Goal: Task Accomplishment & Management: Use online tool/utility

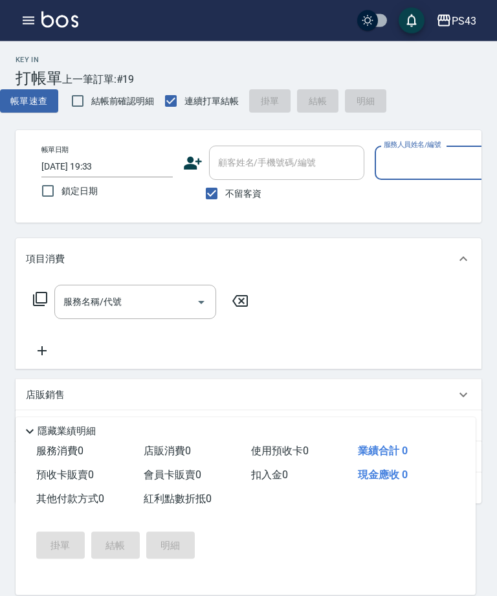
scroll to position [0, 181]
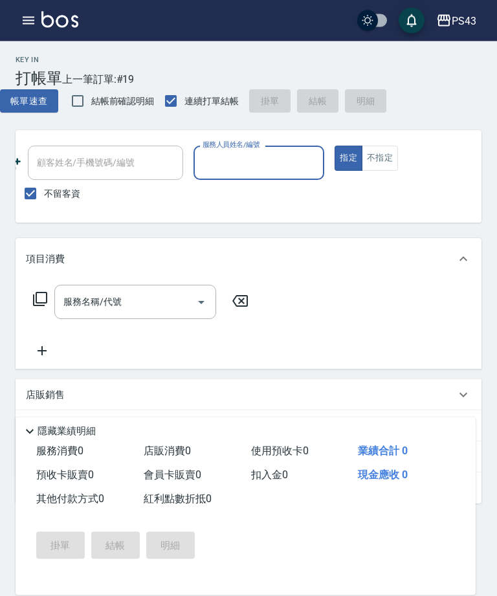
click at [30, 14] on icon "button" at bounding box center [29, 21] width 16 height 16
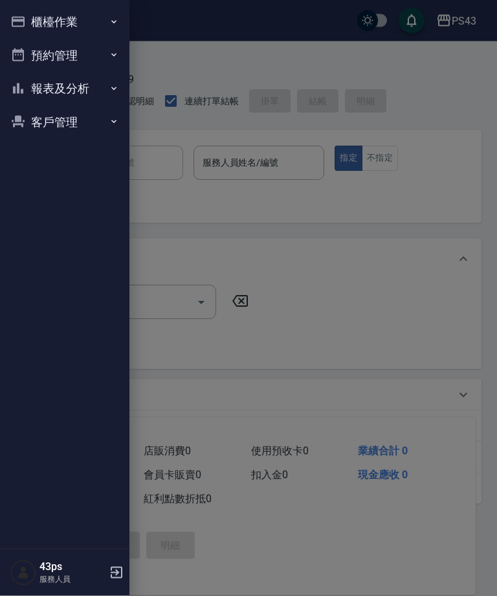
scroll to position [1, 0]
click at [80, 14] on button "櫃檯作業" at bounding box center [64, 22] width 119 height 34
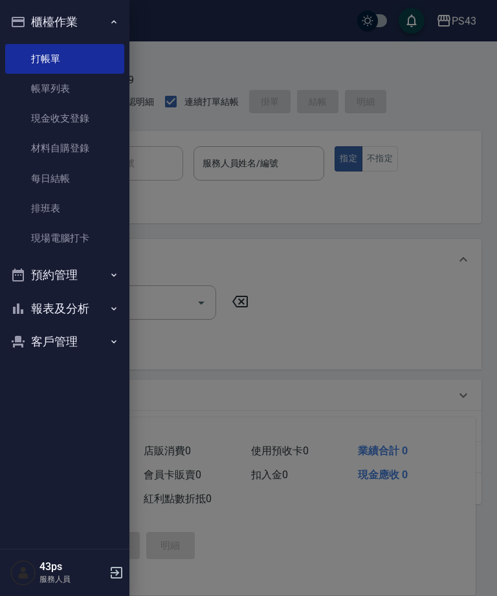
click at [83, 71] on link "打帳單" at bounding box center [64, 59] width 119 height 30
click at [73, 93] on link "帳單列表" at bounding box center [64, 89] width 119 height 30
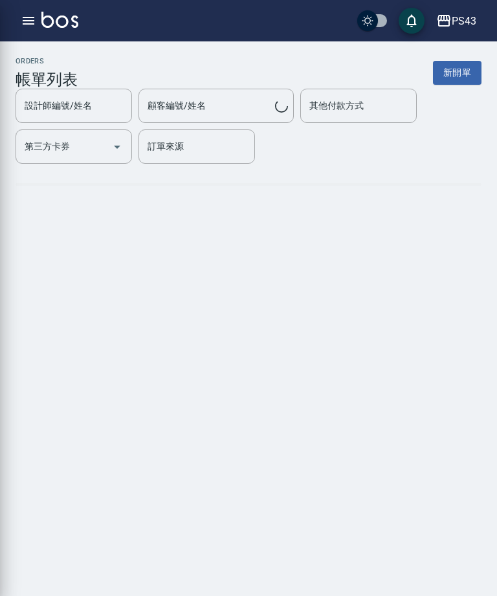
click at [92, 97] on input "設計師編號/姓名" at bounding box center [73, 105] width 105 height 23
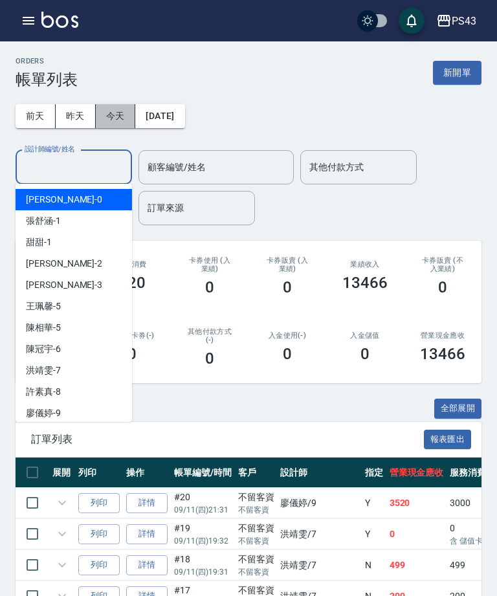
click at [131, 120] on button "今天" at bounding box center [116, 116] width 40 height 24
click at [130, 120] on button "今天" at bounding box center [116, 116] width 40 height 24
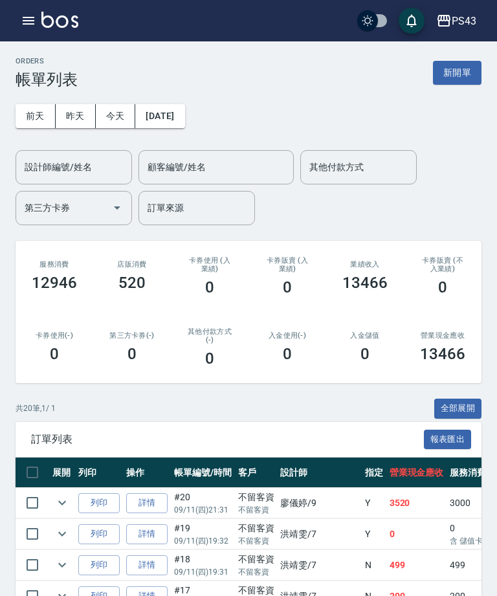
click at [153, 506] on link "詳情" at bounding box center [146, 503] width 41 height 20
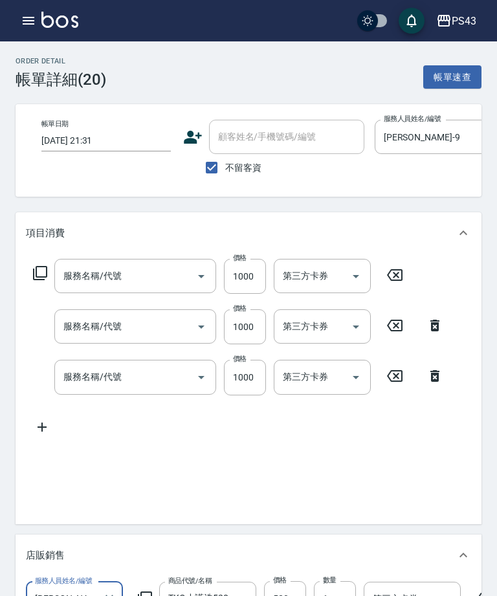
type input "[DATE] 21:31"
checkbox input "true"
type input "[PERSON_NAME]-9"
type input "染髮999(499)"
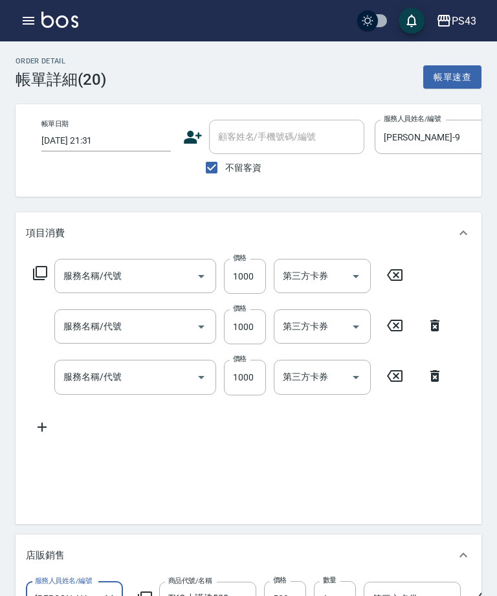
type input "染髮999(499)"
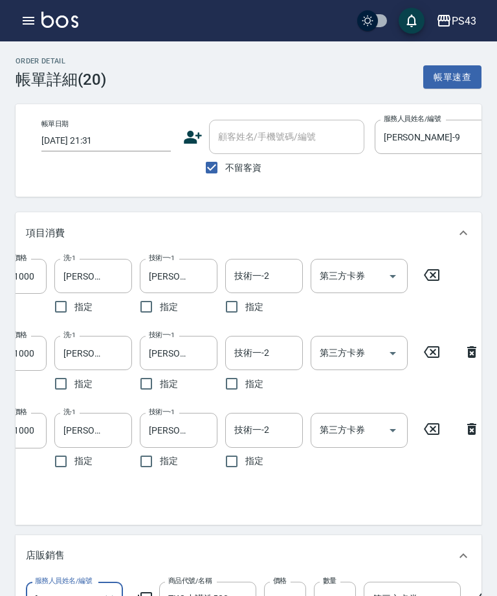
scroll to position [0, 205]
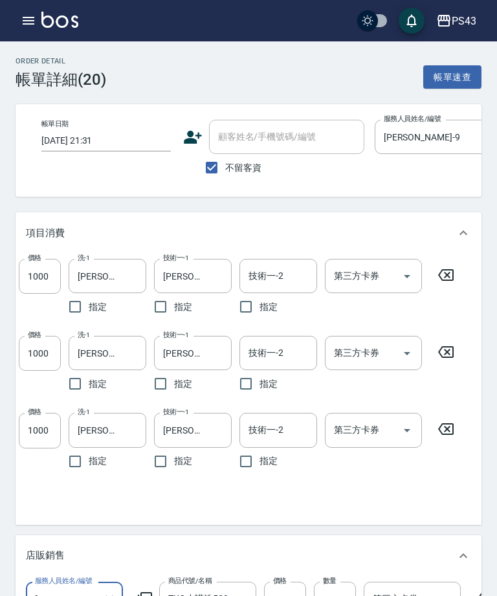
click at [28, 31] on button "button" at bounding box center [29, 21] width 26 height 26
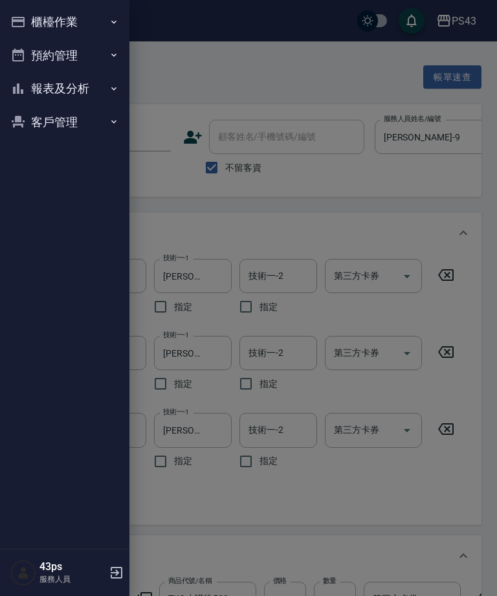
click at [85, 16] on button "櫃檯作業" at bounding box center [64, 22] width 119 height 34
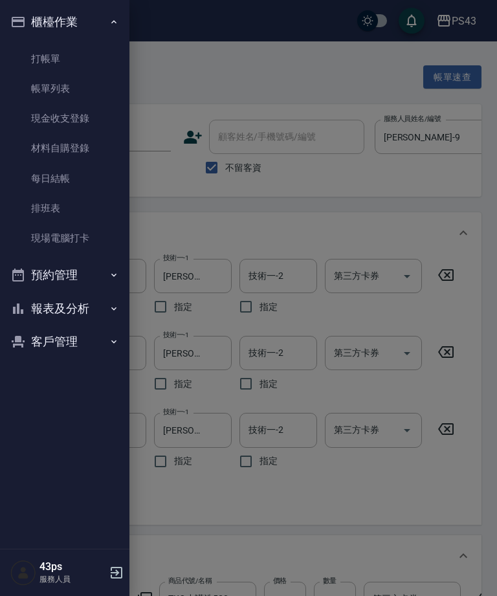
click at [78, 91] on link "帳單列表" at bounding box center [64, 89] width 119 height 30
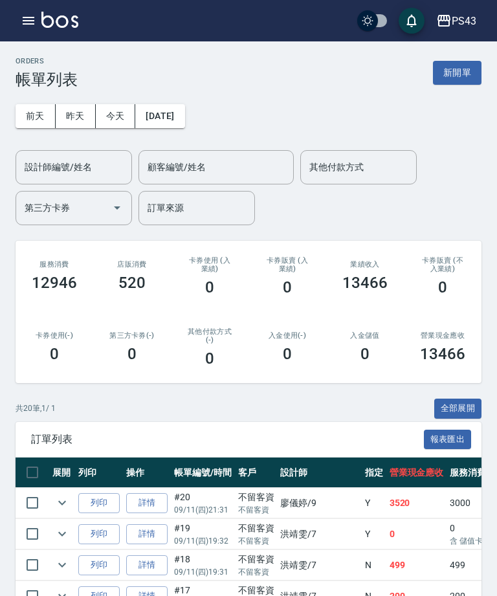
click at [27, 32] on button "button" at bounding box center [29, 21] width 26 height 26
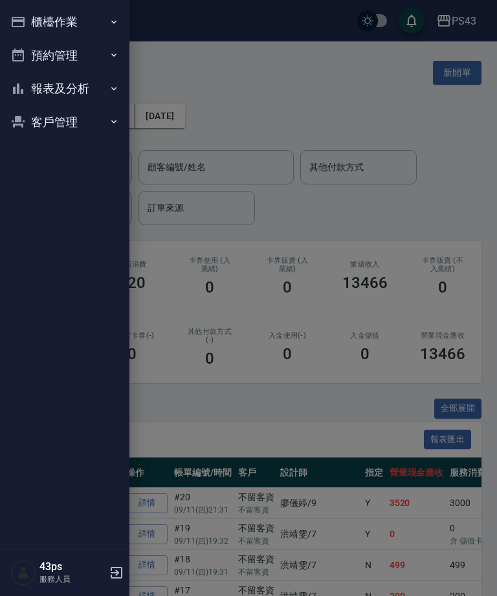
click at [32, 15] on button "櫃檯作業" at bounding box center [64, 22] width 119 height 34
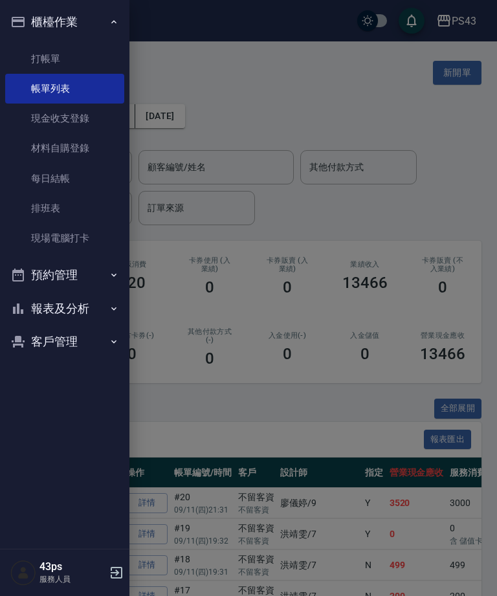
click at [92, 121] on link "現金收支登錄" at bounding box center [64, 118] width 119 height 30
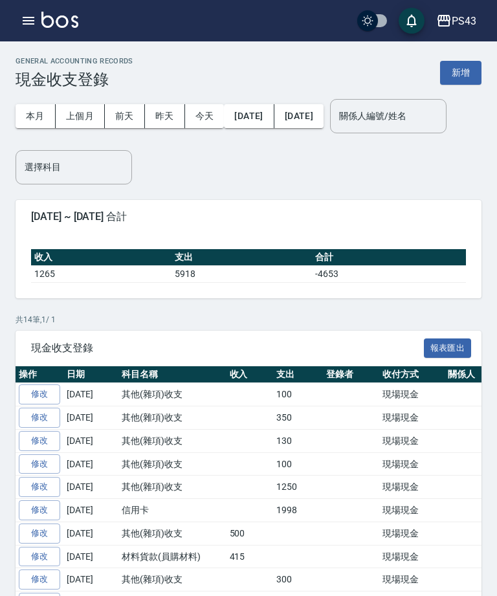
click at [459, 75] on button "新增" at bounding box center [460, 73] width 41 height 24
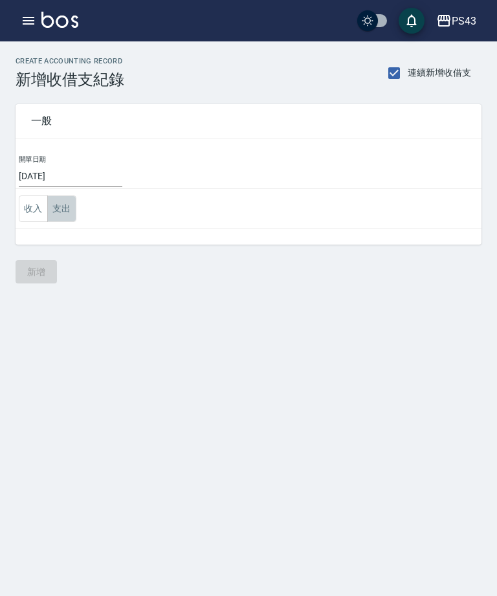
click at [63, 211] on button "支出" at bounding box center [61, 208] width 29 height 27
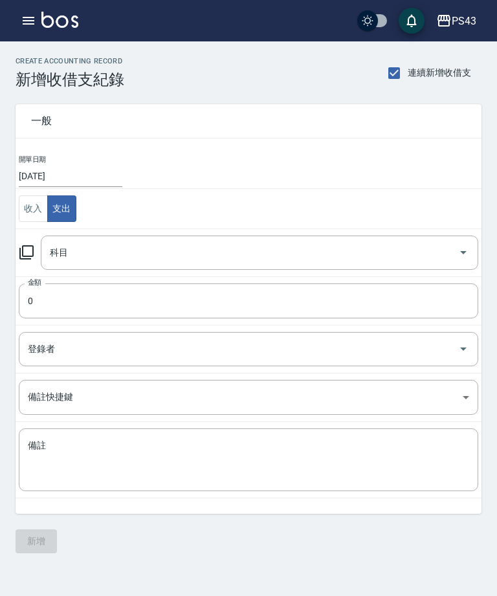
click at [468, 259] on icon "Open" at bounding box center [463, 253] width 16 height 16
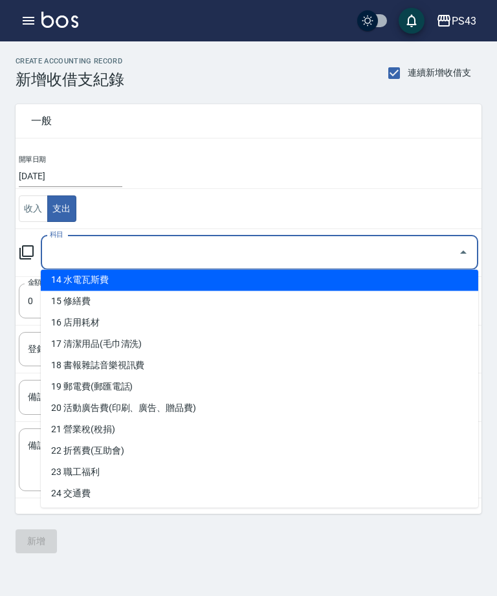
scroll to position [326, 0]
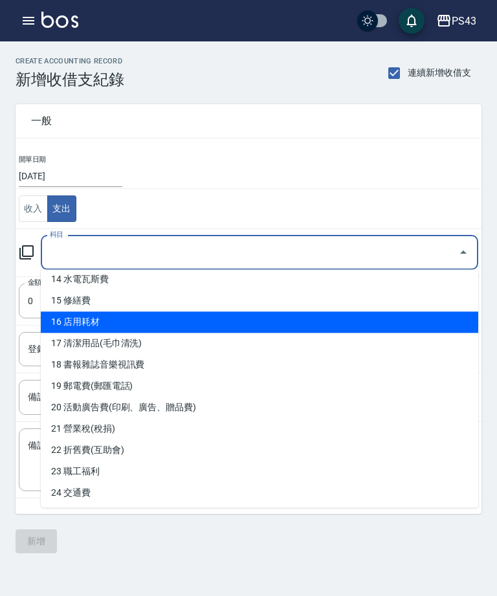
click at [186, 312] on li "16 店用耗材" at bounding box center [259, 322] width 437 height 21
type input "16 店用耗材"
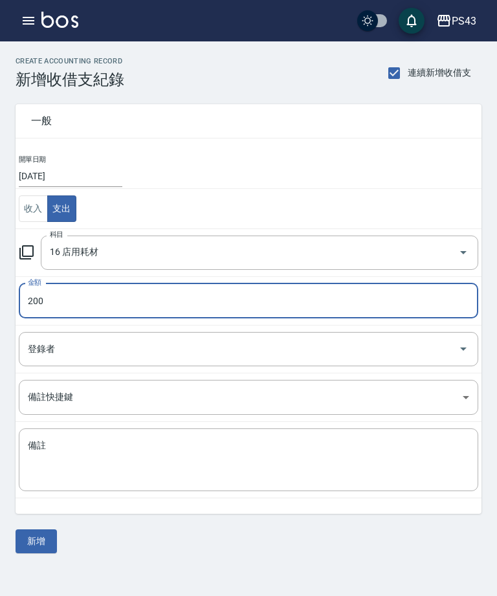
type input "200"
click at [334, 342] on input "登錄者" at bounding box center [239, 349] width 428 height 23
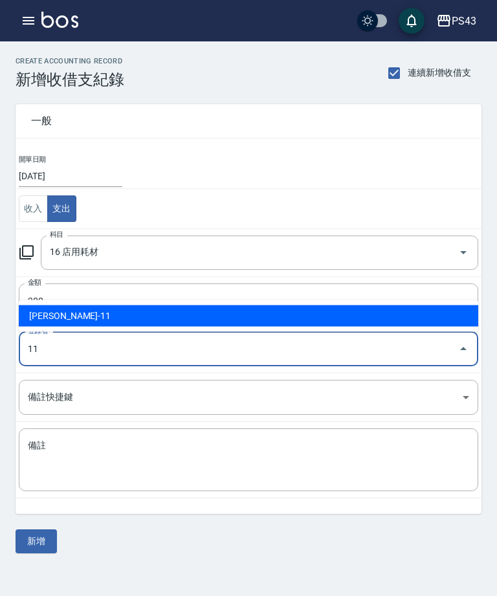
type input "鄭亞希-11"
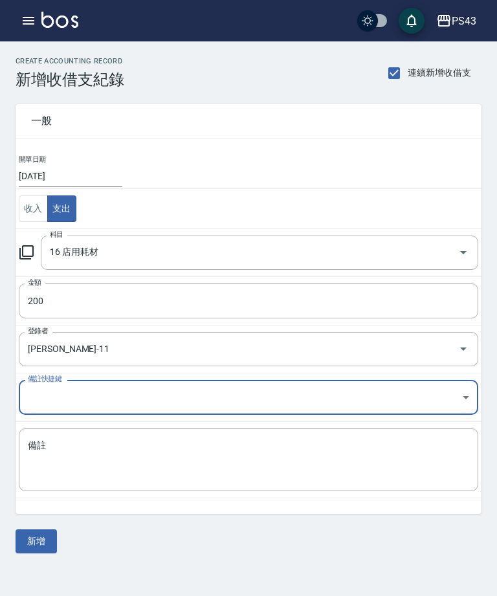
scroll to position [26, 0]
click at [133, 439] on textarea "備註" at bounding box center [248, 459] width 441 height 41
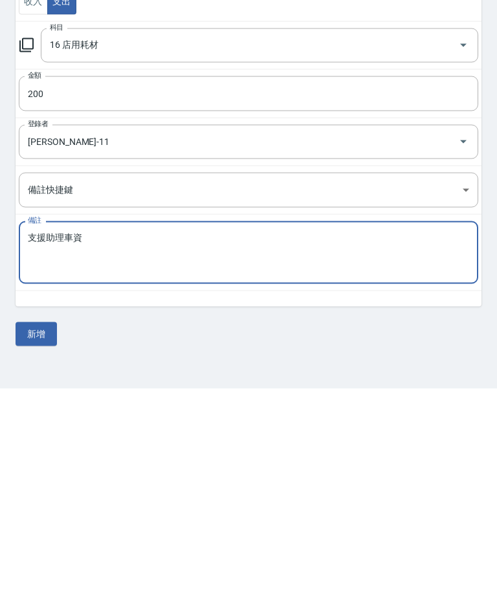
scroll to position [41, 0]
type textarea "支援助理車資"
click at [43, 529] on button "新增" at bounding box center [36, 541] width 41 height 24
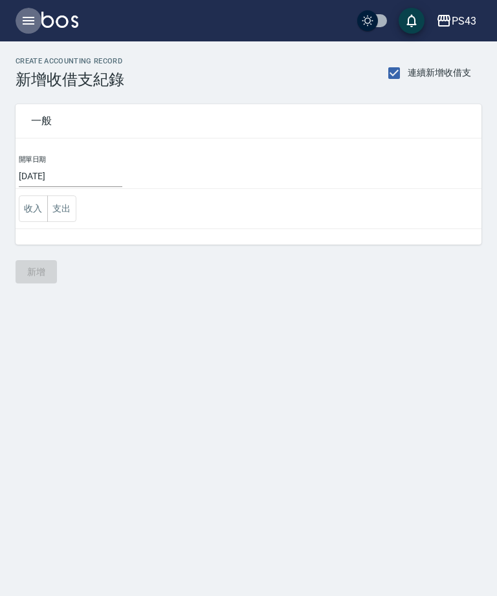
click at [32, 29] on button "button" at bounding box center [29, 21] width 26 height 26
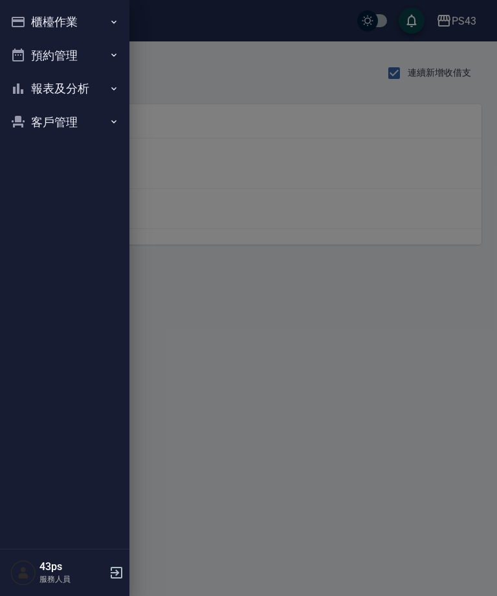
click at [80, 15] on button "櫃檯作業" at bounding box center [64, 22] width 119 height 34
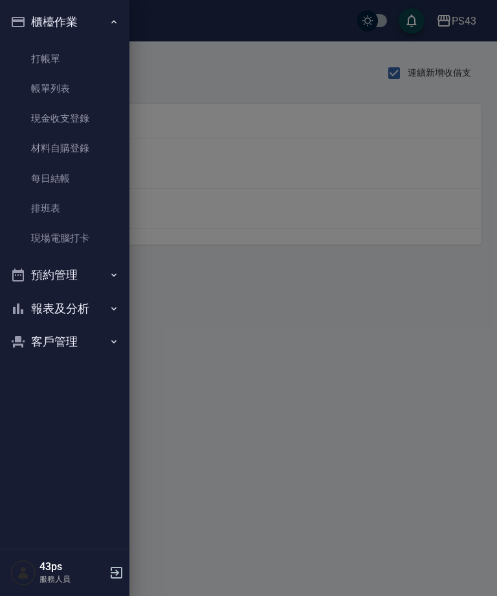
click at [87, 54] on link "打帳單" at bounding box center [64, 59] width 119 height 30
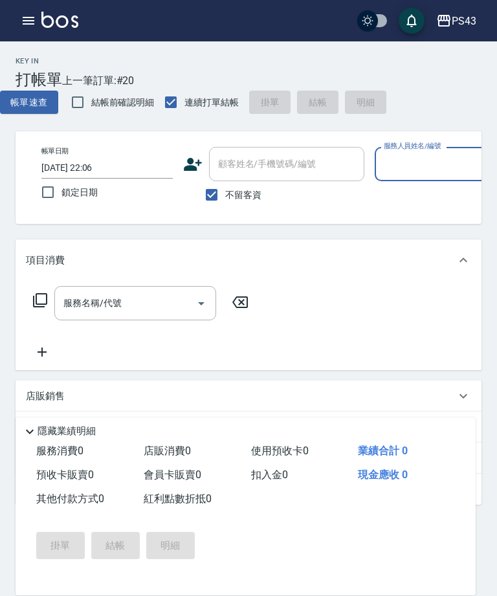
click at [28, 10] on button "button" at bounding box center [29, 21] width 26 height 26
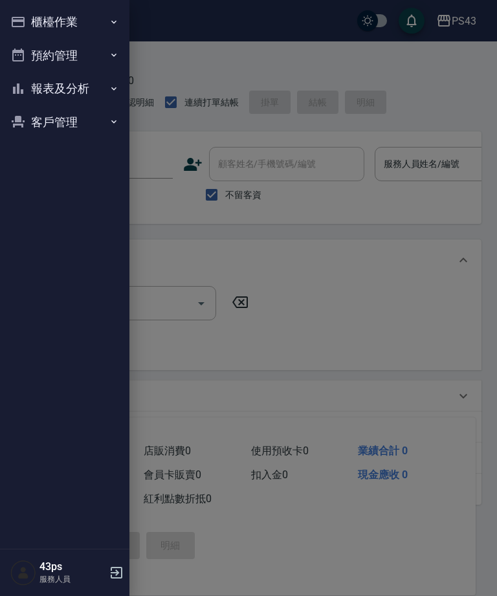
click at [28, 10] on div at bounding box center [248, 298] width 497 height 596
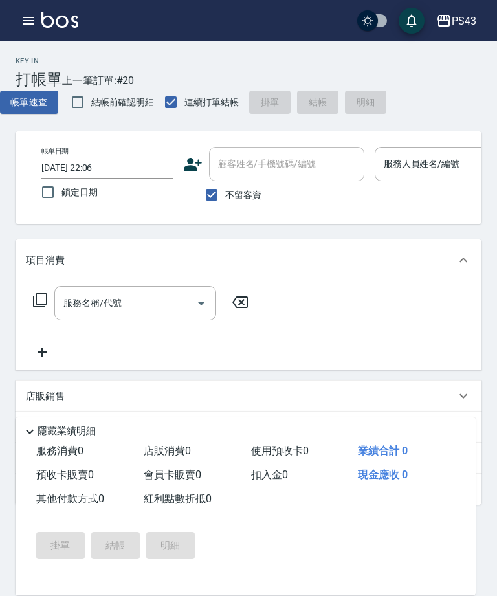
click at [28, 28] on icon "button" at bounding box center [29, 21] width 16 height 16
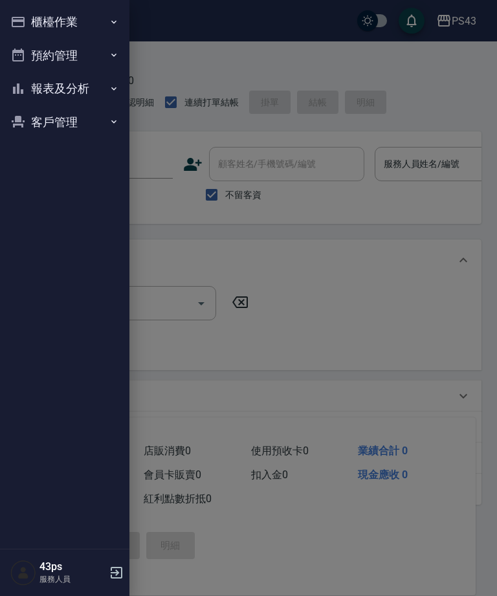
click at [97, 54] on button "預約管理" at bounding box center [64, 56] width 119 height 34
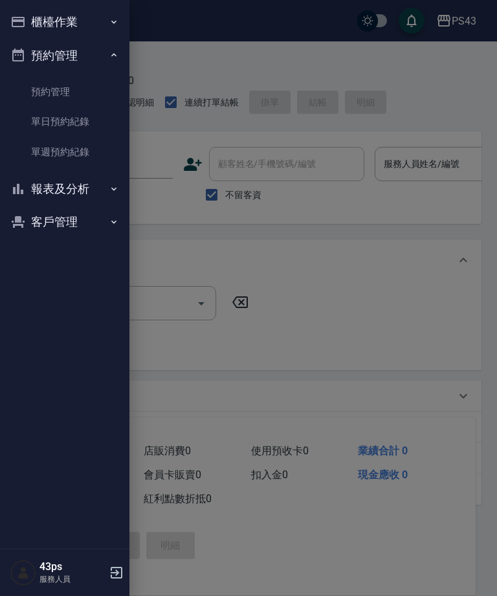
click at [101, 20] on button "櫃檯作業" at bounding box center [64, 22] width 119 height 34
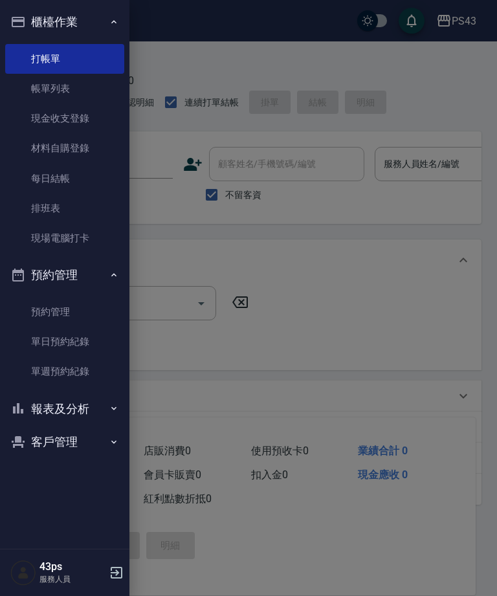
click at [91, 93] on link "帳單列表" at bounding box center [64, 89] width 119 height 30
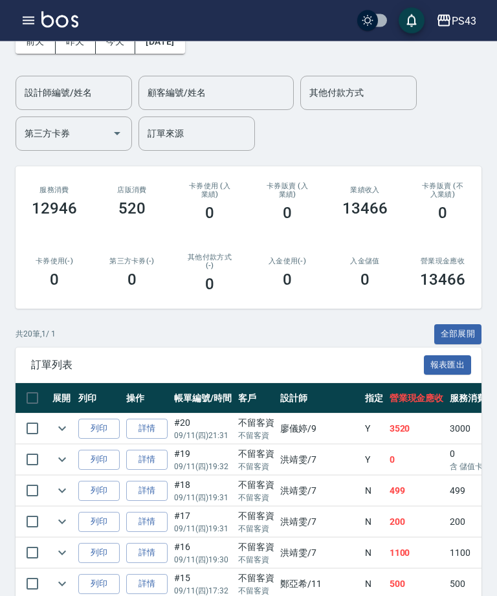
scroll to position [76, 0]
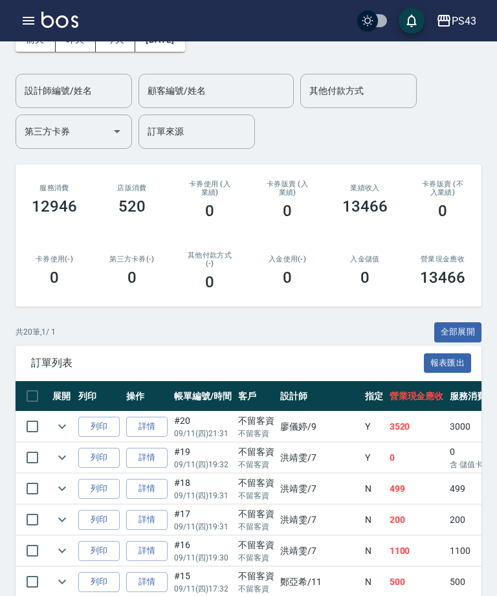
click at [158, 424] on link "詳情" at bounding box center [146, 427] width 41 height 20
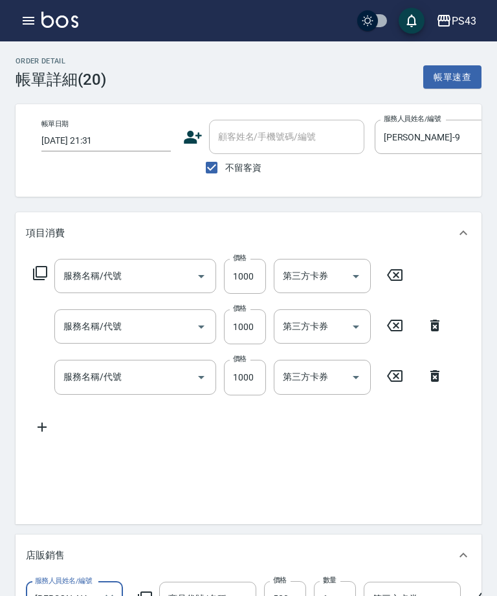
click at [462, 226] on icon at bounding box center [463, 233] width 16 height 16
type input "[DATE] 21:31"
checkbox input "true"
type input "[PERSON_NAME]-9"
type input "染髮999(499)"
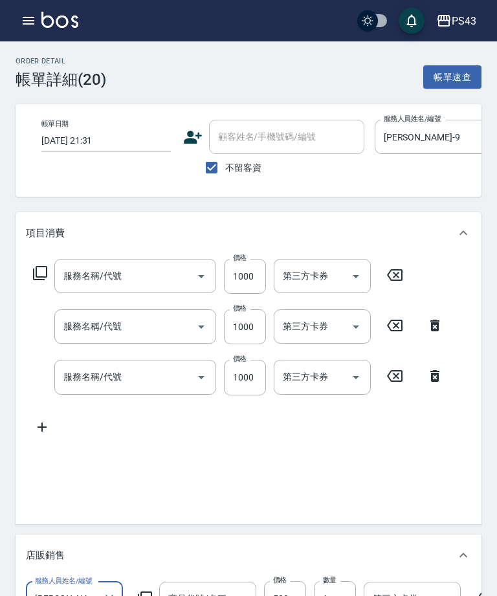
type input "染髮999(499)"
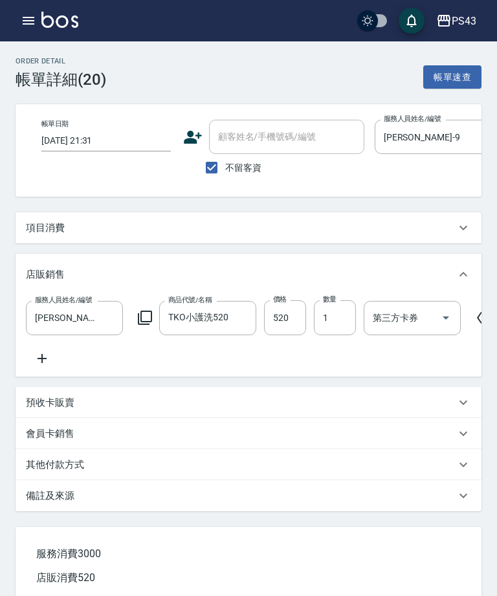
type input "TKO小護洗520"
click at [464, 230] on icon at bounding box center [463, 228] width 16 height 16
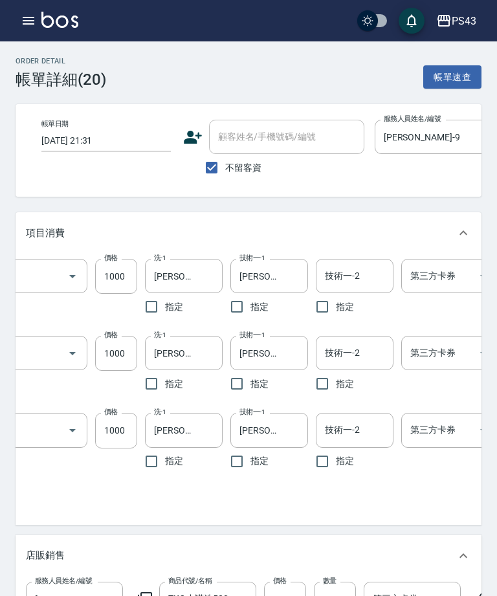
scroll to position [0, 118]
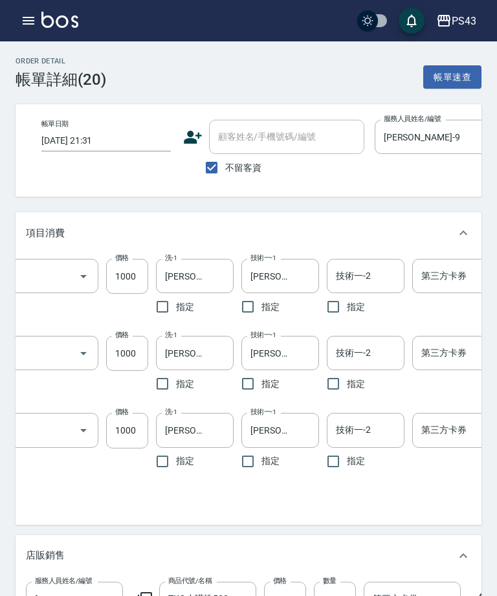
click at [371, 357] on input "技術一-2" at bounding box center [365, 353] width 66 height 23
type input "[PERSON_NAME]-9"
click at [360, 273] on div "技術一-2 技術一-2" at bounding box center [366, 276] width 78 height 34
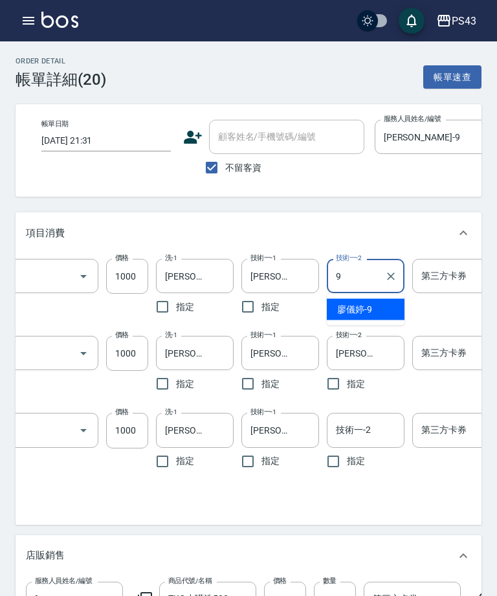
type input "[PERSON_NAME]-9"
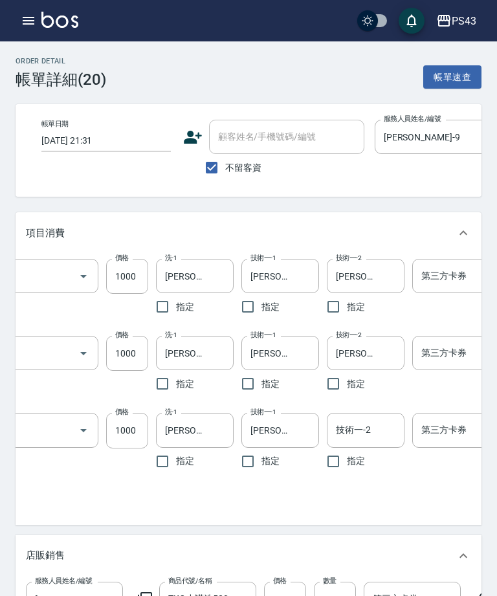
click at [352, 434] on div "技術一-2 技術一-2" at bounding box center [366, 430] width 78 height 34
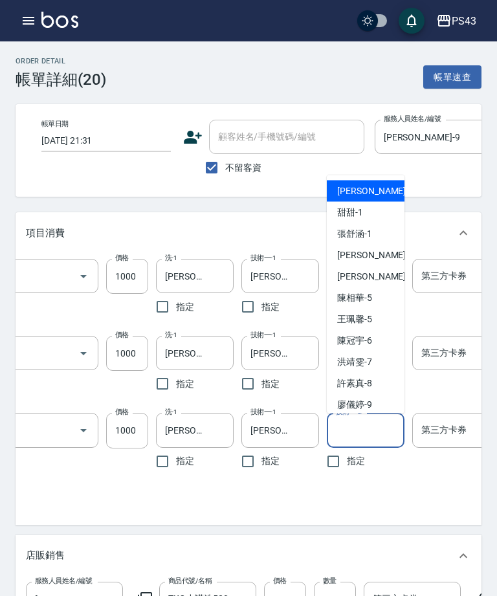
scroll to position [8, 0]
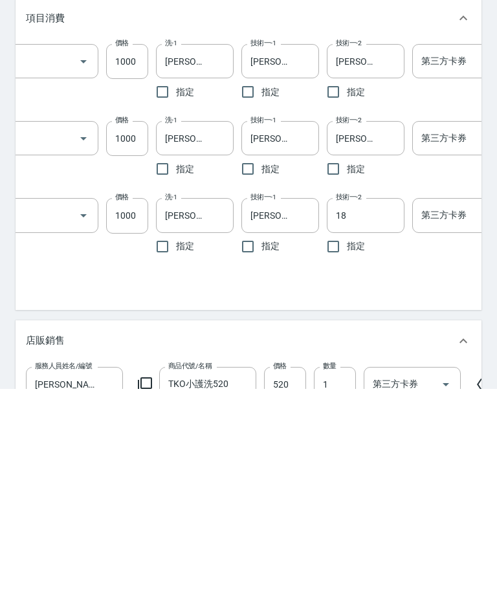
type input "[PERSON_NAME]-18"
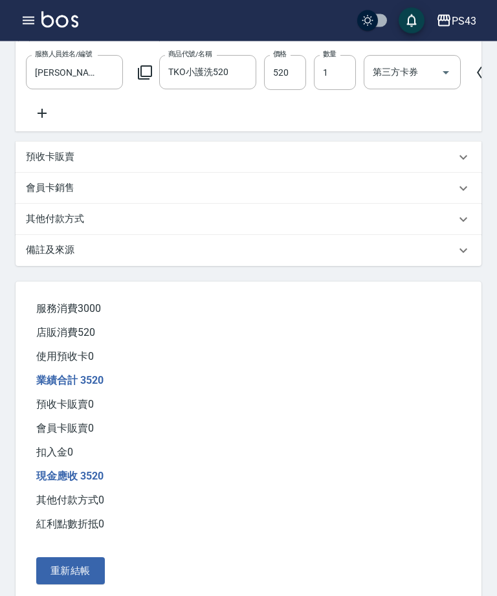
scroll to position [545, 0]
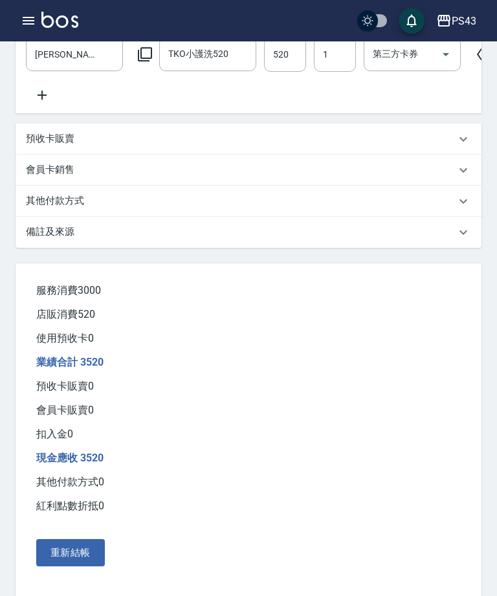
click at [82, 566] on button "重新結帳" at bounding box center [70, 552] width 69 height 27
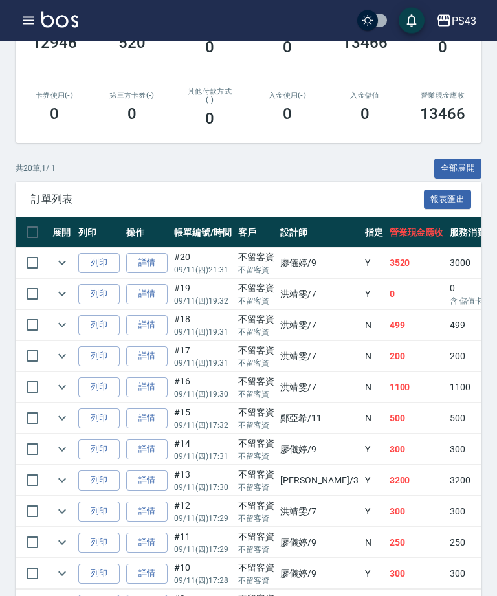
scroll to position [240, 0]
click at [59, 453] on icon "expand row" at bounding box center [62, 449] width 16 height 16
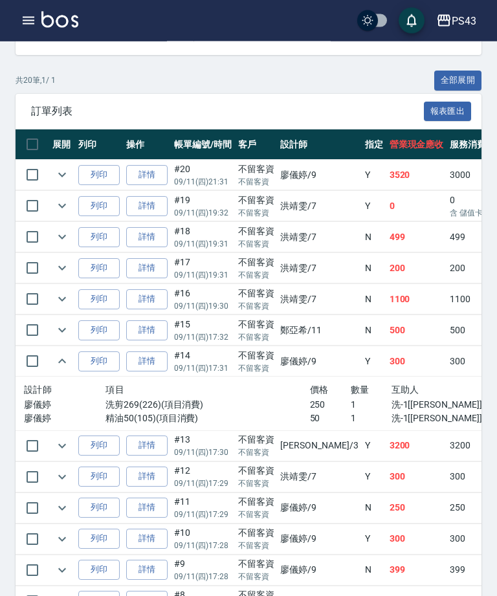
scroll to position [333, 0]
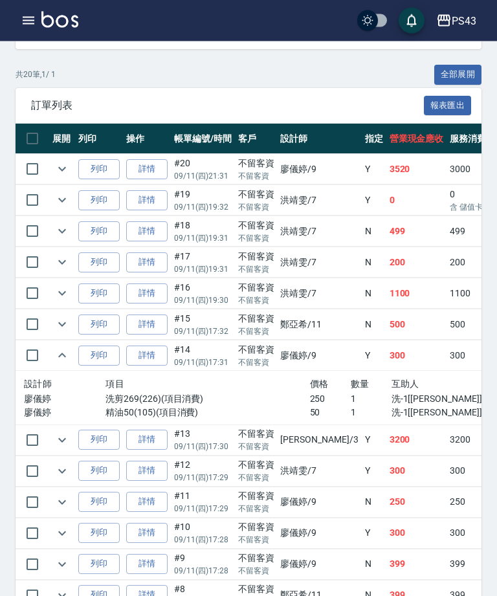
click at [61, 474] on icon "expand row" at bounding box center [62, 472] width 16 height 16
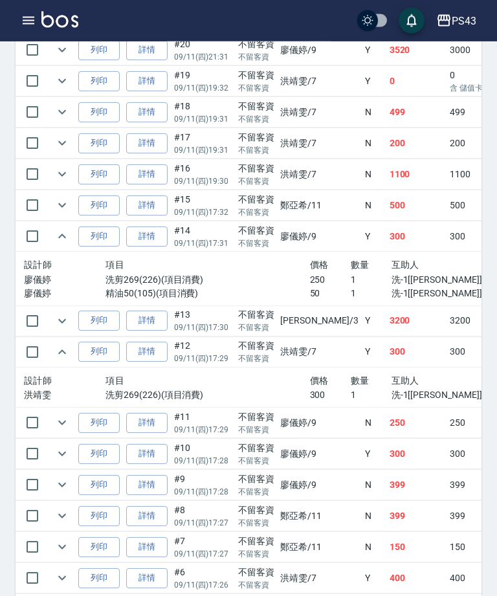
scroll to position [456, 0]
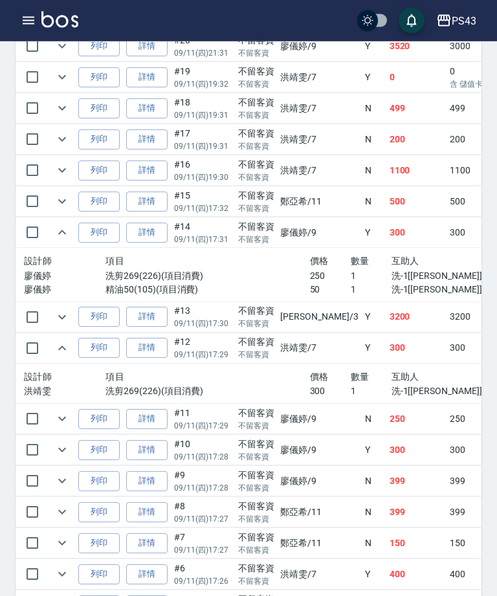
click at [61, 423] on icon "expand row" at bounding box center [62, 419] width 16 height 16
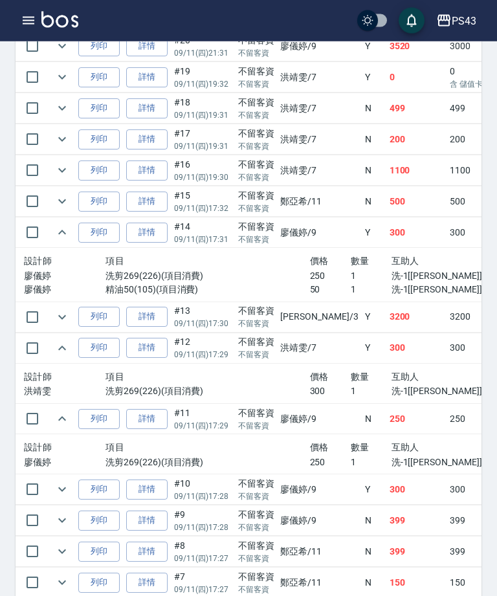
scroll to position [457, 0]
click at [53, 496] on td at bounding box center [62, 489] width 26 height 30
click at [56, 492] on icon "expand row" at bounding box center [62, 490] width 16 height 16
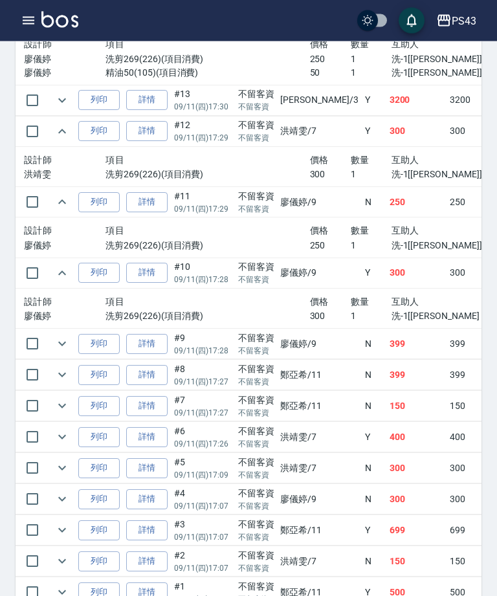
scroll to position [673, 0]
click at [69, 342] on icon "expand row" at bounding box center [62, 344] width 16 height 16
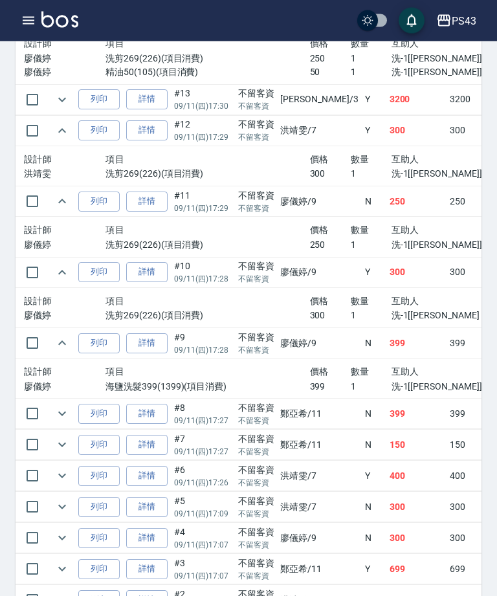
scroll to position [674, 0]
click at [67, 412] on icon "expand row" at bounding box center [62, 414] width 16 height 16
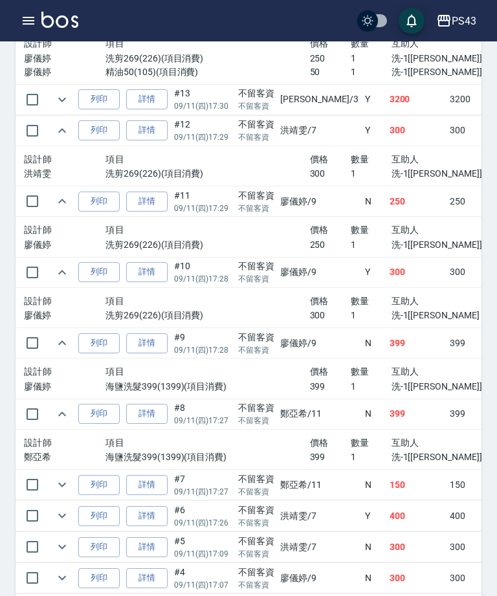
click at [69, 488] on icon "expand row" at bounding box center [62, 485] width 16 height 16
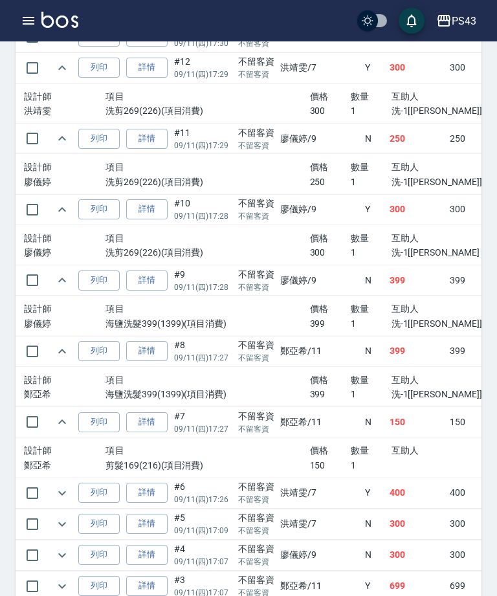
scroll to position [741, 0]
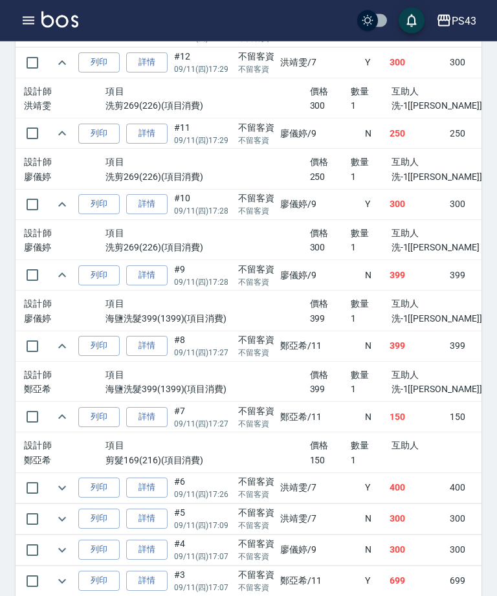
click at [64, 490] on icon "expand row" at bounding box center [62, 489] width 16 height 16
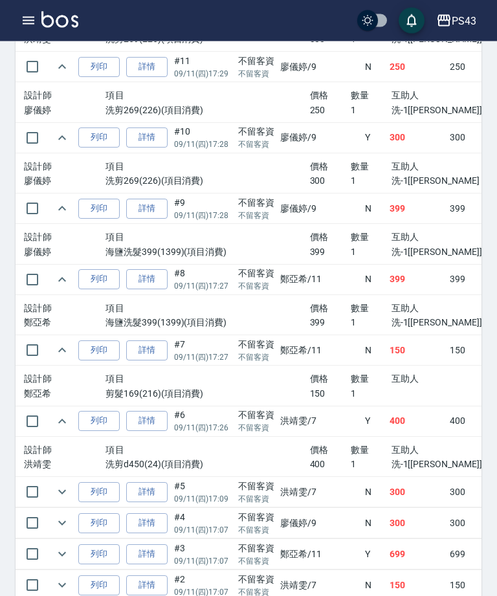
scroll to position [812, 0]
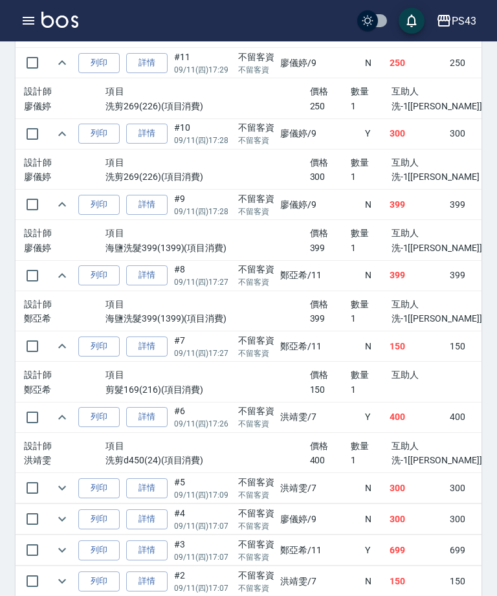
click at [34, 16] on icon "button" at bounding box center [29, 21] width 16 height 16
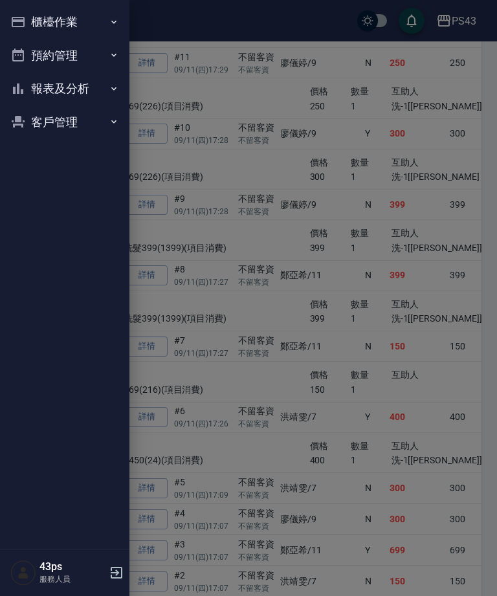
click at [102, 85] on button "報表及分析" at bounding box center [64, 89] width 119 height 34
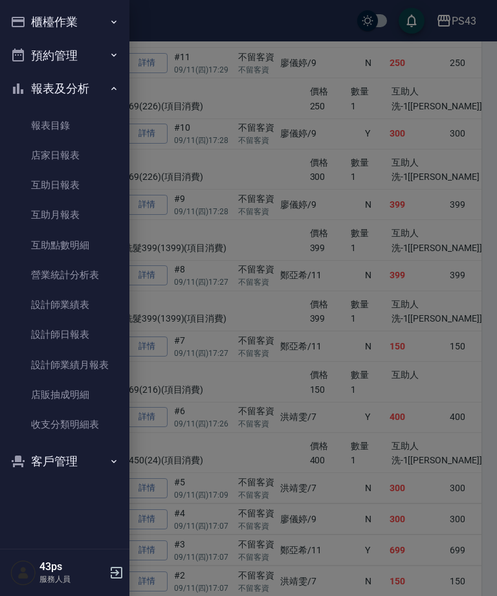
click at [83, 186] on link "互助日報表" at bounding box center [64, 185] width 119 height 30
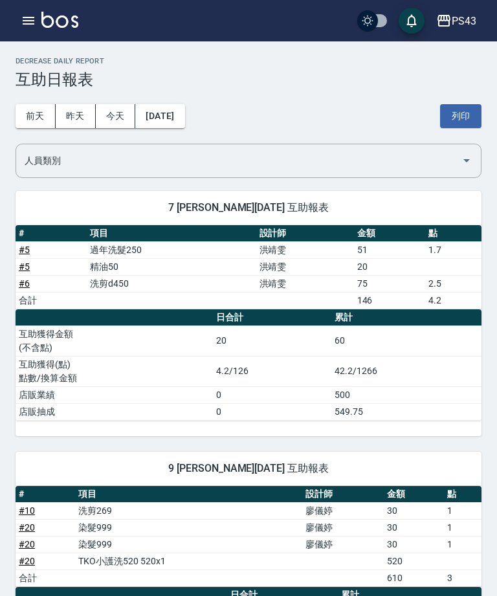
click at [26, 23] on icon "button" at bounding box center [29, 21] width 12 height 8
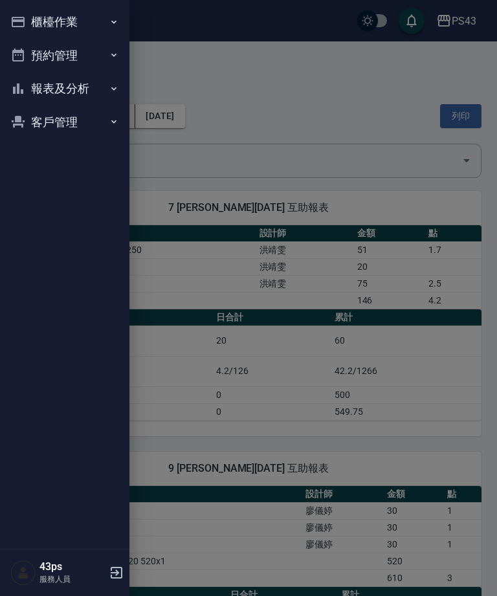
click at [32, 23] on button "櫃檯作業" at bounding box center [64, 22] width 119 height 34
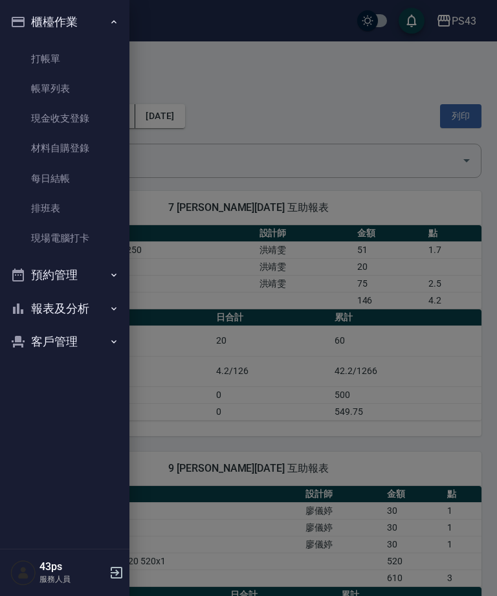
click at [114, 270] on icon "button" at bounding box center [114, 275] width 10 height 10
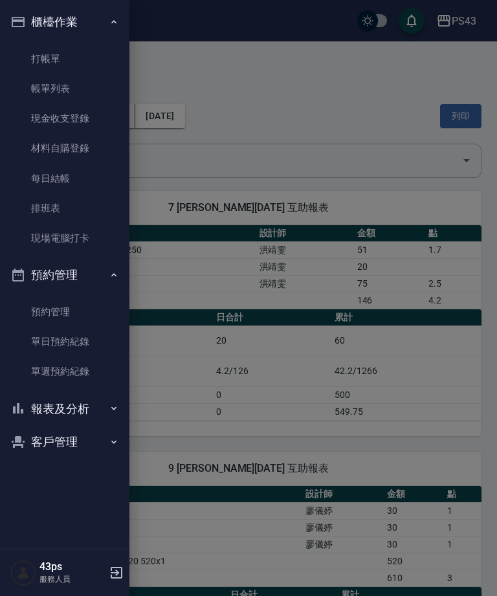
click at [110, 406] on icon "button" at bounding box center [114, 408] width 10 height 10
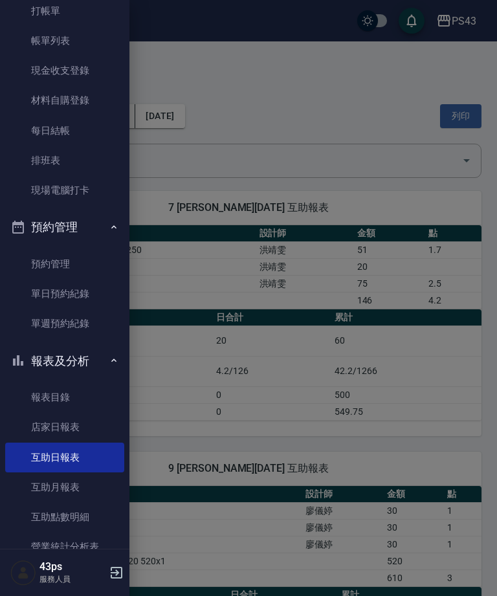
scroll to position [47, 0]
click at [79, 423] on link "店家日報表" at bounding box center [64, 428] width 119 height 30
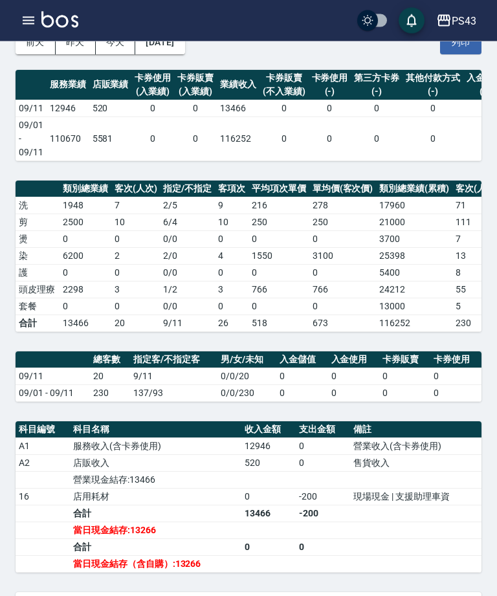
scroll to position [74, 0]
